Goal: Find specific page/section: Find specific page/section

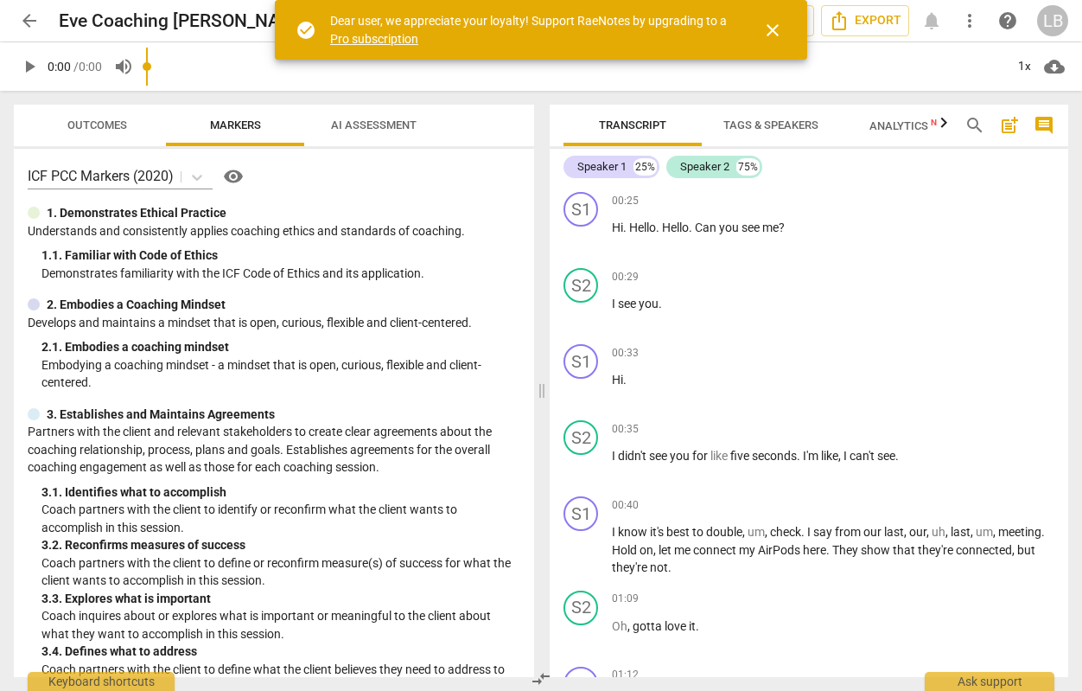
click at [27, 16] on span "arrow_back" at bounding box center [29, 20] width 21 height 21
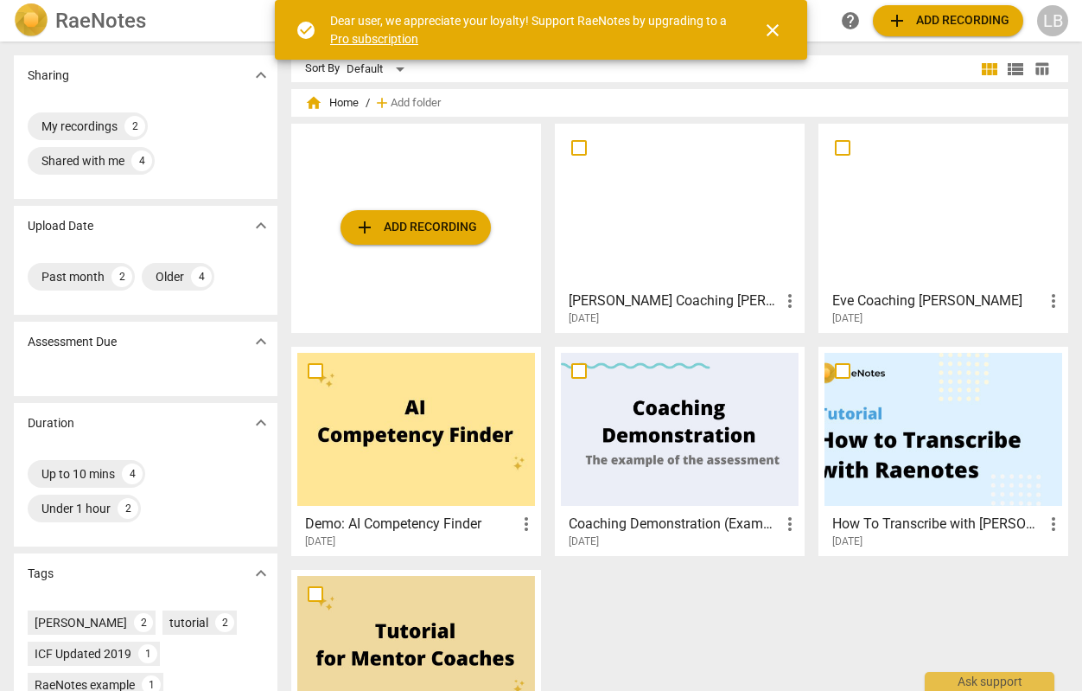
click at [650, 247] on div at bounding box center [680, 206] width 238 height 153
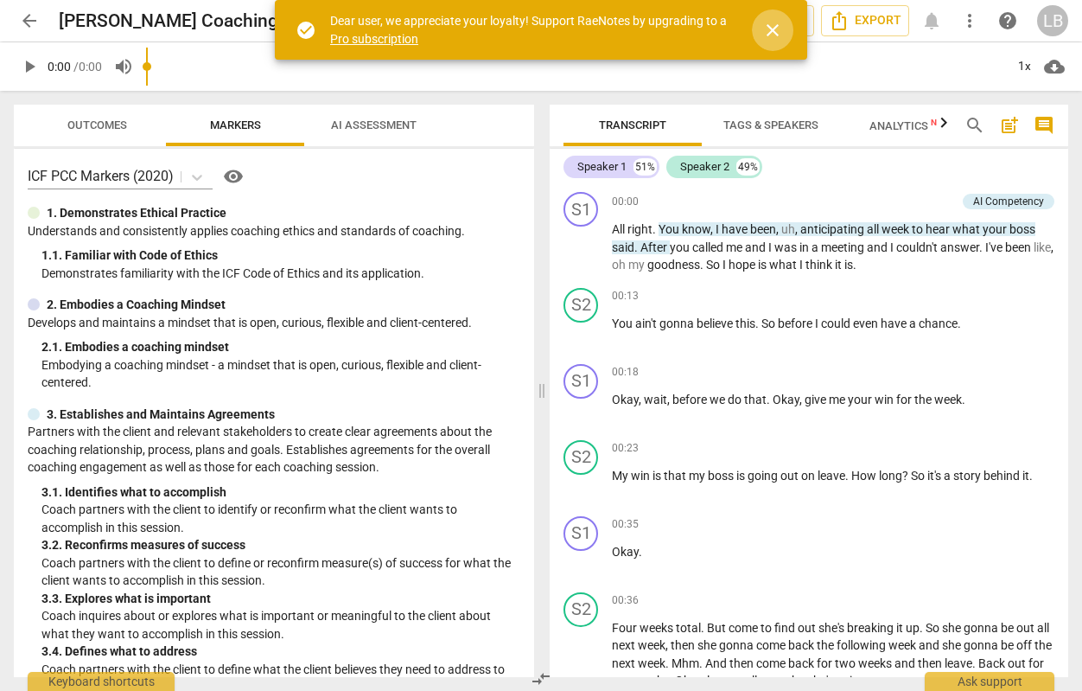
click at [781, 30] on span "close" at bounding box center [773, 30] width 21 height 21
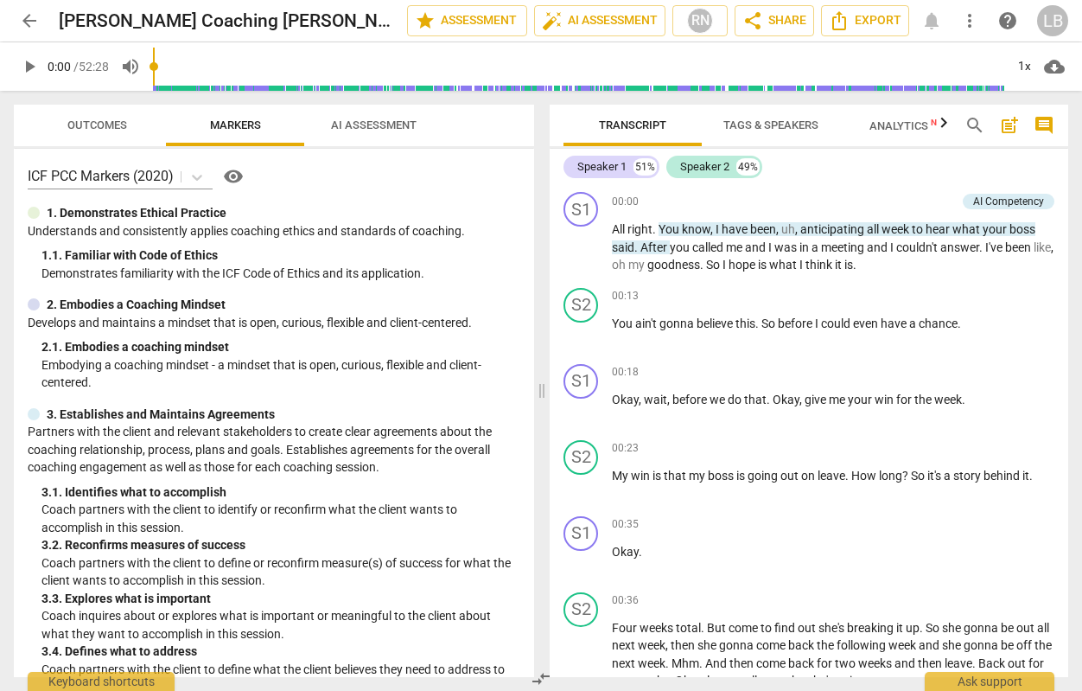
click at [362, 139] on button "AI Assessment" at bounding box center [373, 125] width 138 height 41
click at [403, 125] on span "AI Assessment" at bounding box center [374, 124] width 86 height 13
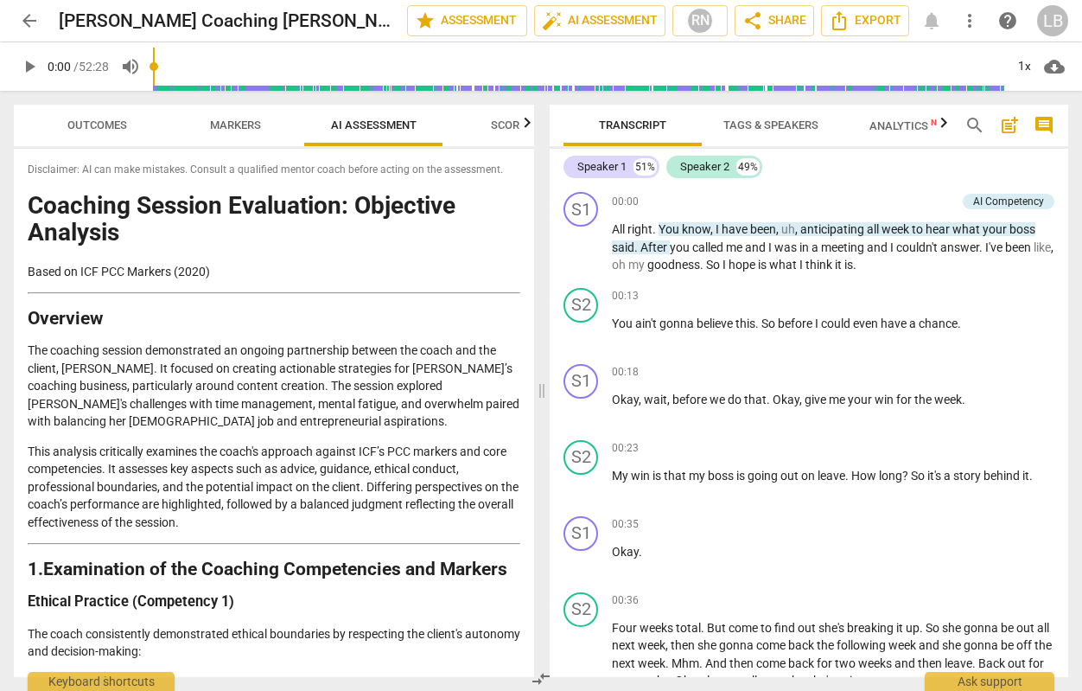
click at [235, 130] on span "Markers" at bounding box center [235, 124] width 51 height 13
